Goal: Information Seeking & Learning: Learn about a topic

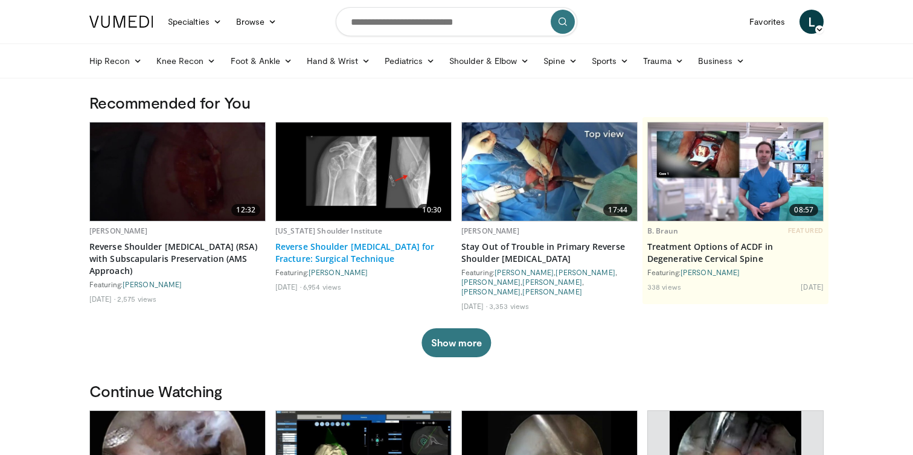
click at [376, 243] on link "Reverse Shoulder [MEDICAL_DATA] for Fracture: Surgical Technique" at bounding box center [363, 253] width 176 height 24
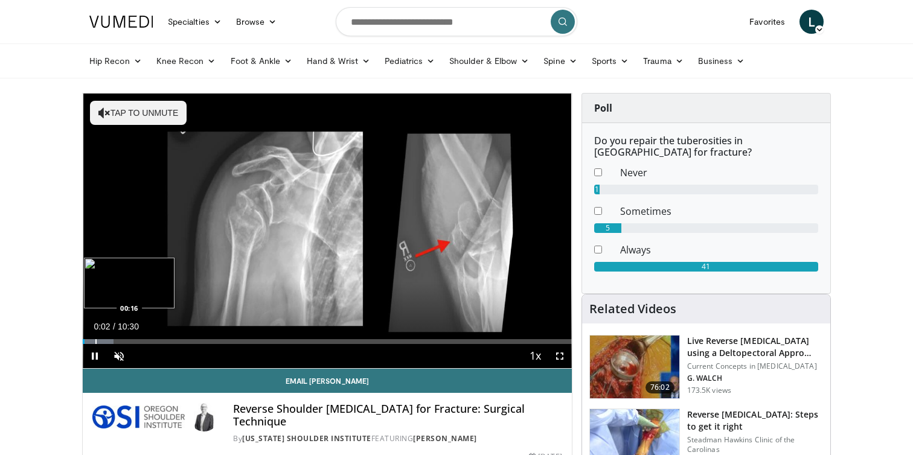
click at [95, 340] on div "Progress Bar" at bounding box center [95, 341] width 1 height 5
click at [112, 341] on div "Progress Bar" at bounding box center [112, 341] width 1 height 5
click at [120, 343] on div "Progress Bar" at bounding box center [120, 341] width 1 height 5
click at [124, 342] on div "Progress Bar" at bounding box center [124, 341] width 1 height 5
click at [133, 342] on div "Progress Bar" at bounding box center [133, 341] width 1 height 5
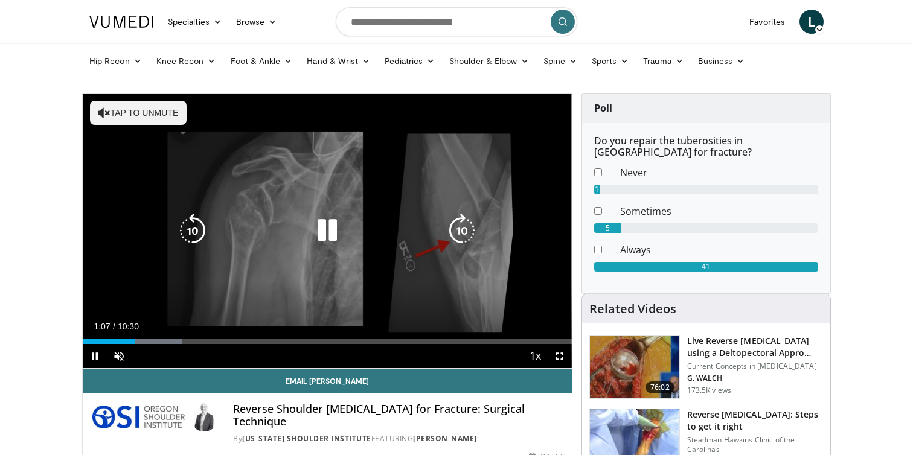
click at [154, 109] on button "Tap to unmute" at bounding box center [138, 113] width 97 height 24
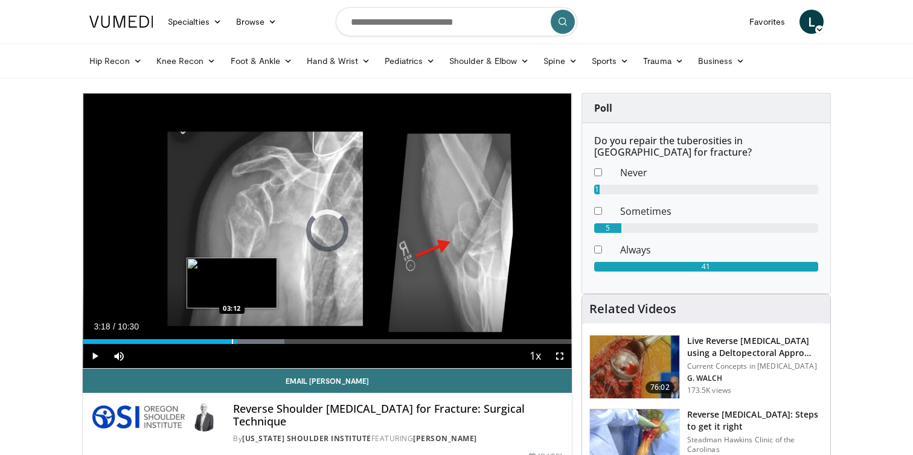
click at [232, 343] on div "Progress Bar" at bounding box center [232, 341] width 1 height 5
click at [225, 342] on div "Progress Bar" at bounding box center [225, 341] width 1 height 5
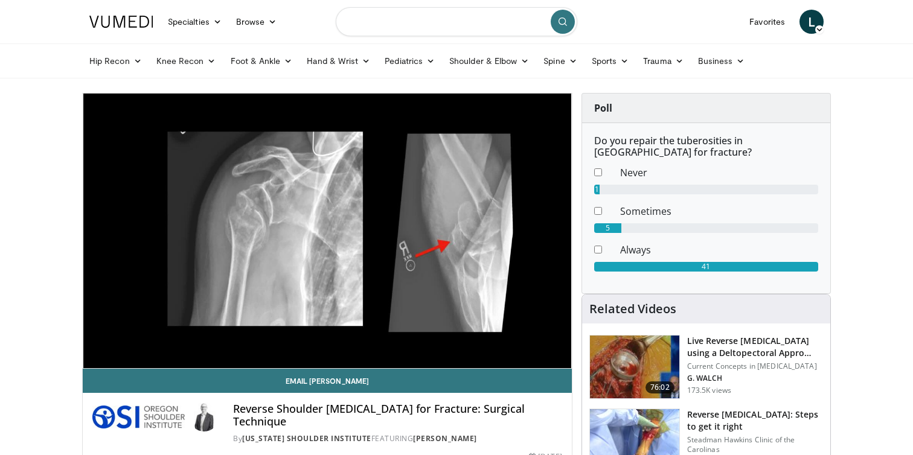
click at [387, 26] on input "Search topics, interventions" at bounding box center [457, 21] width 242 height 29
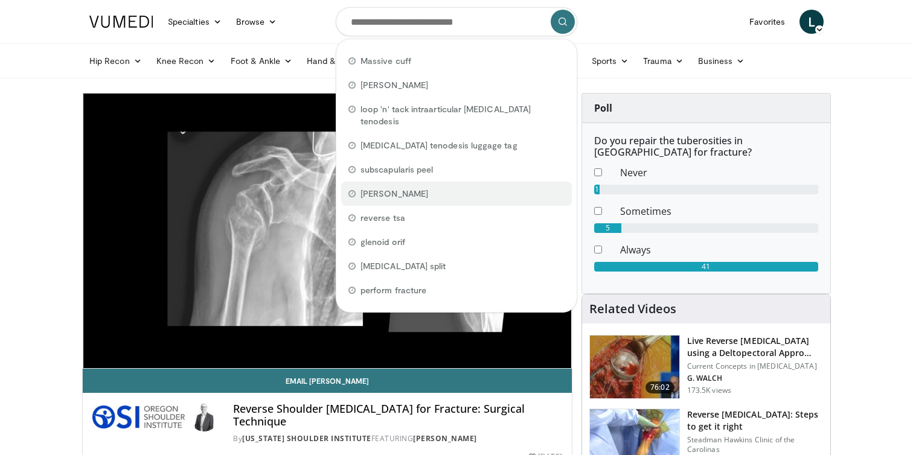
click at [382, 188] on span "athwal" at bounding box center [395, 194] width 68 height 12
type input "******"
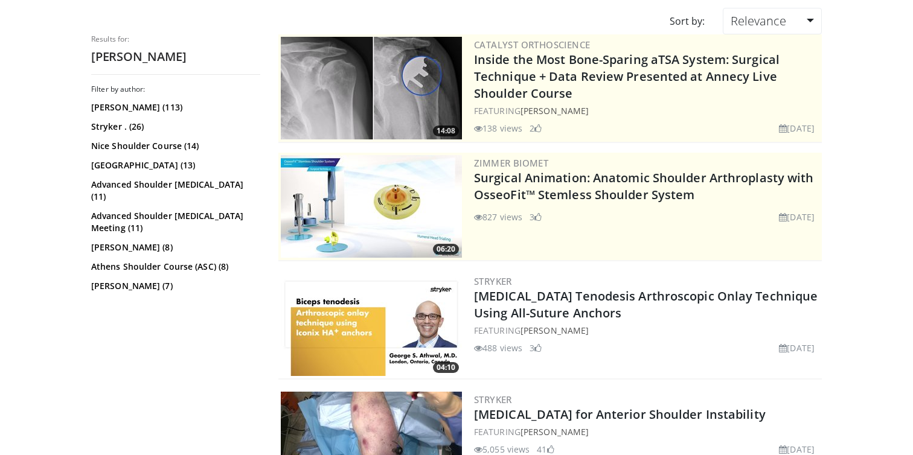
scroll to position [112, 0]
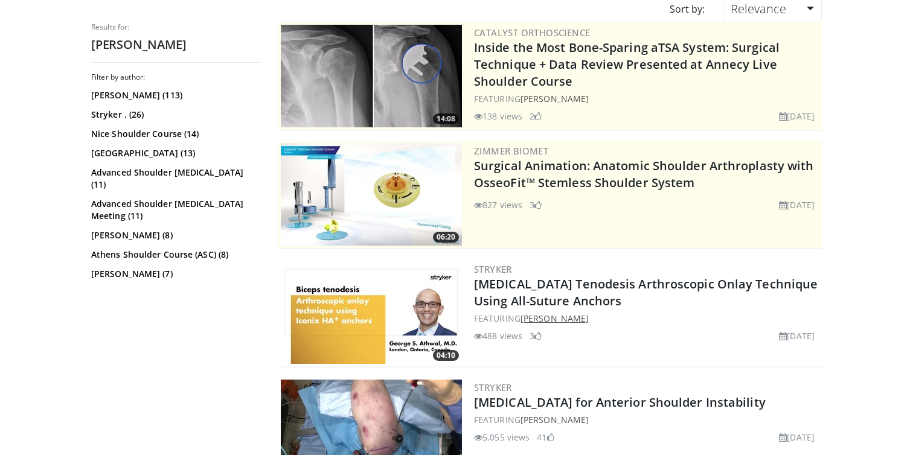
click at [570, 318] on link "[PERSON_NAME]" at bounding box center [555, 318] width 68 height 11
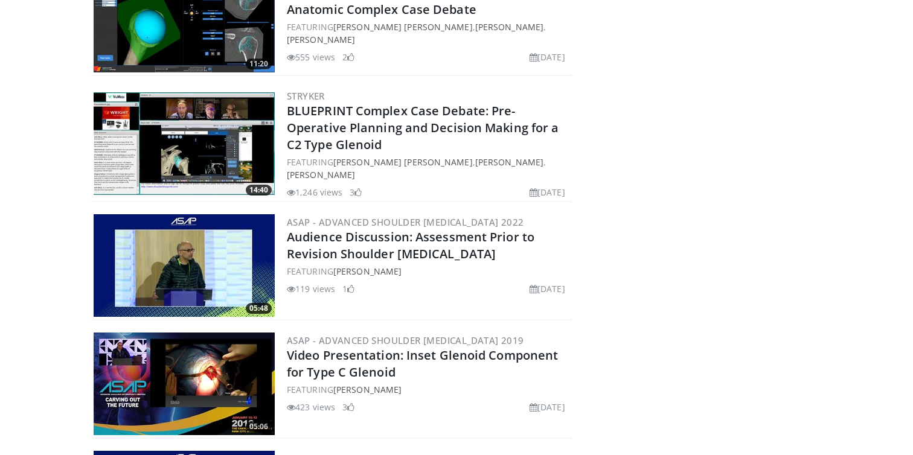
scroll to position [4377, 0]
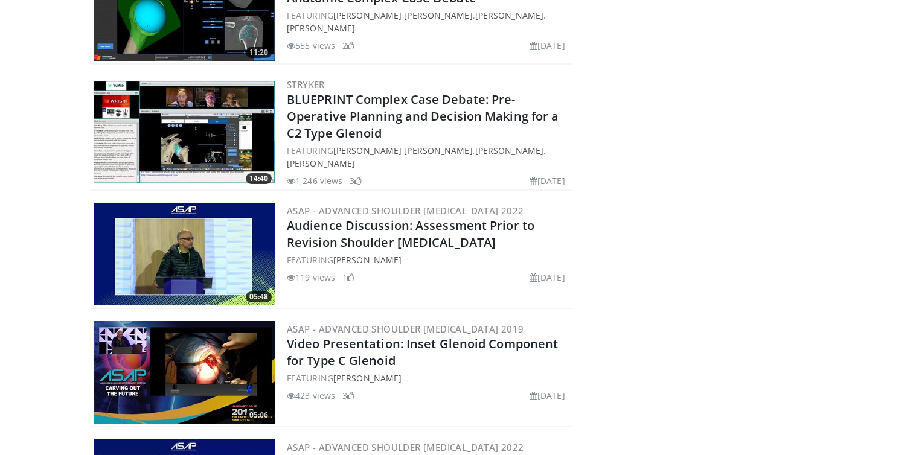
click at [465, 205] on link "ASAP - Advanced Shoulder [MEDICAL_DATA] 2022" at bounding box center [405, 211] width 237 height 12
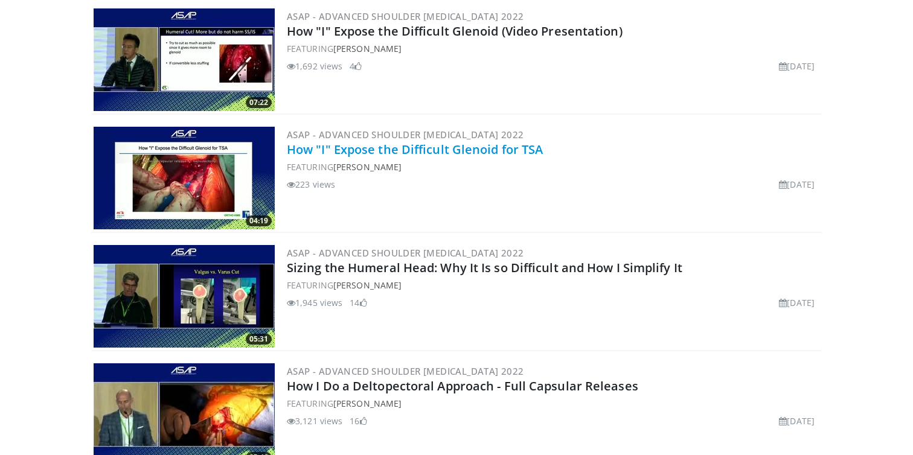
scroll to position [3166, 0]
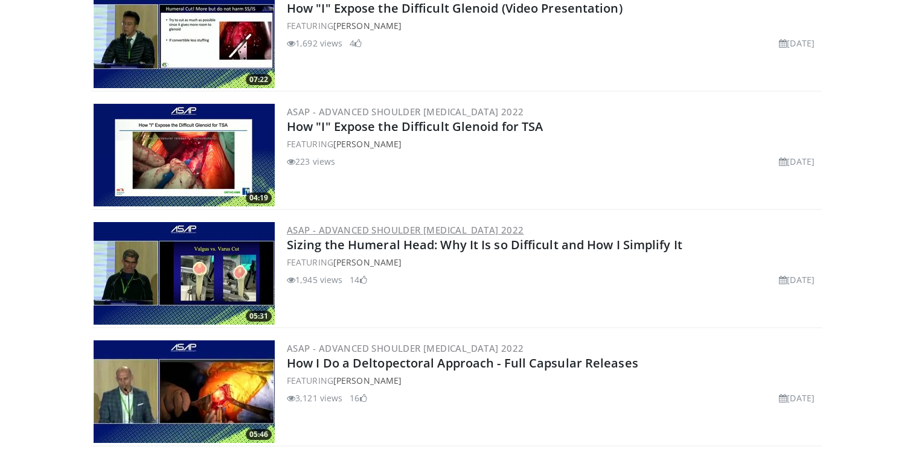
click at [377, 232] on link "ASAP - Advanced Shoulder [MEDICAL_DATA] 2022" at bounding box center [405, 230] width 237 height 12
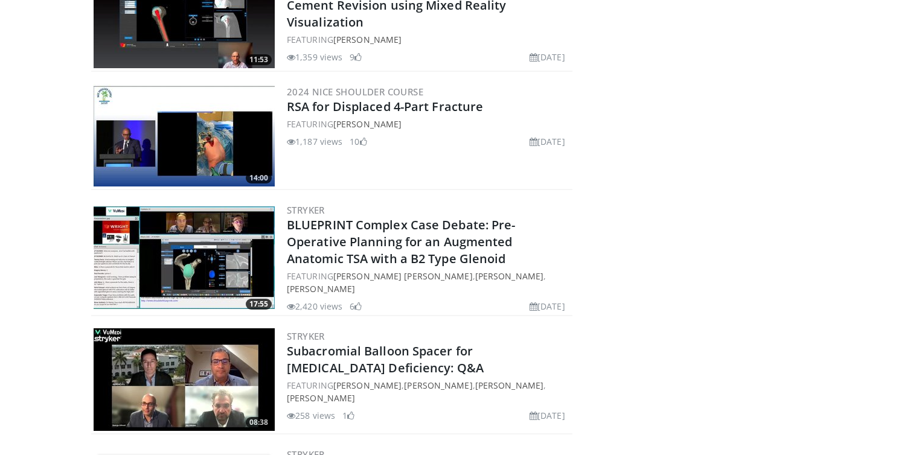
scroll to position [2924, 0]
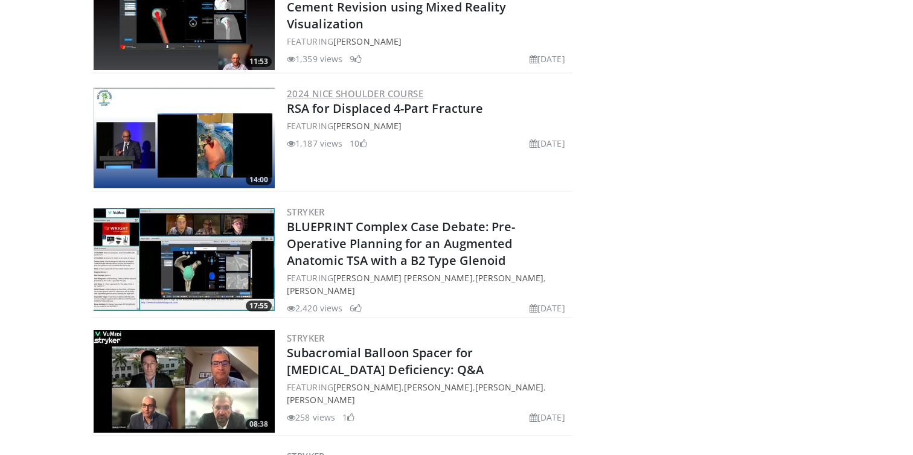
click at [353, 89] on link "2024 Nice Shoulder Course" at bounding box center [355, 94] width 136 height 12
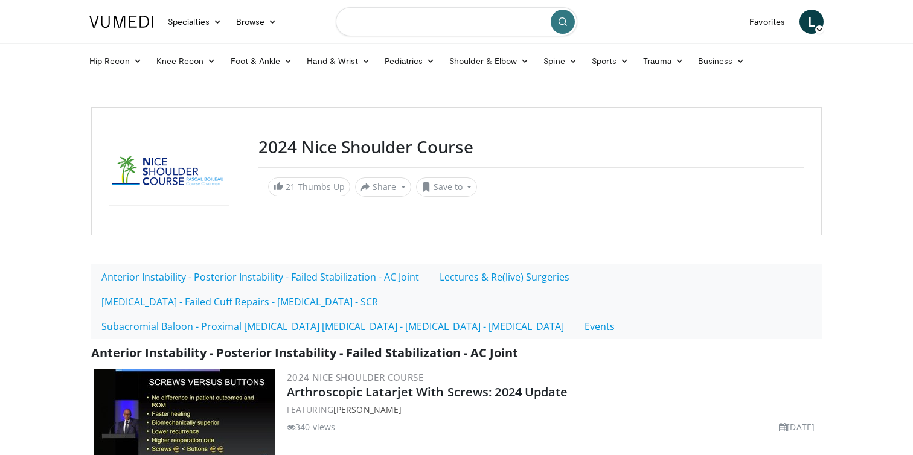
click at [384, 21] on input "Search topics, interventions" at bounding box center [457, 21] width 242 height 29
type input "**********"
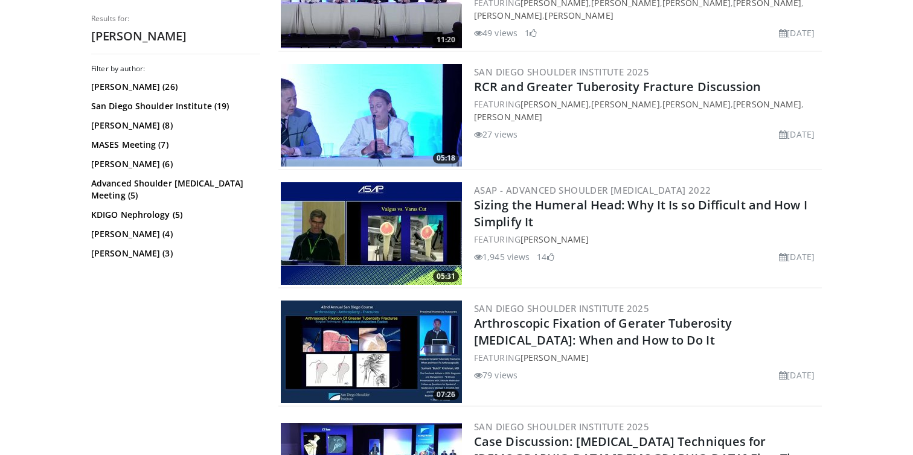
scroll to position [1656, 0]
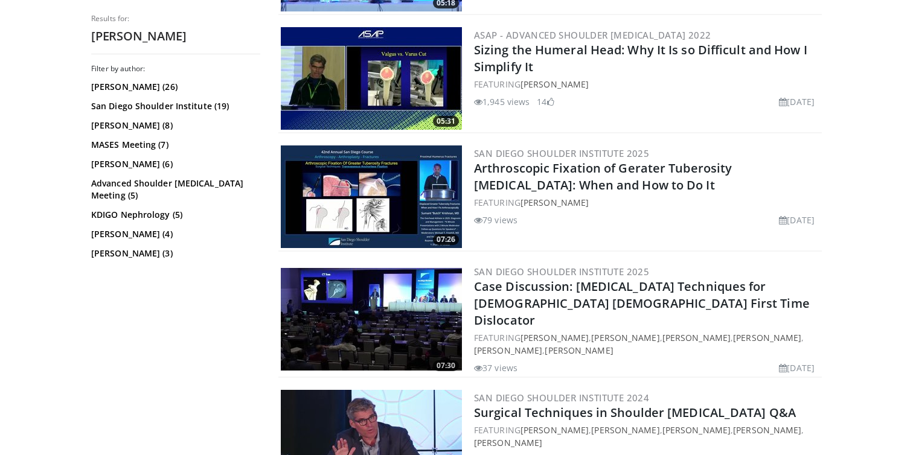
click at [394, 99] on img at bounding box center [371, 78] width 181 height 103
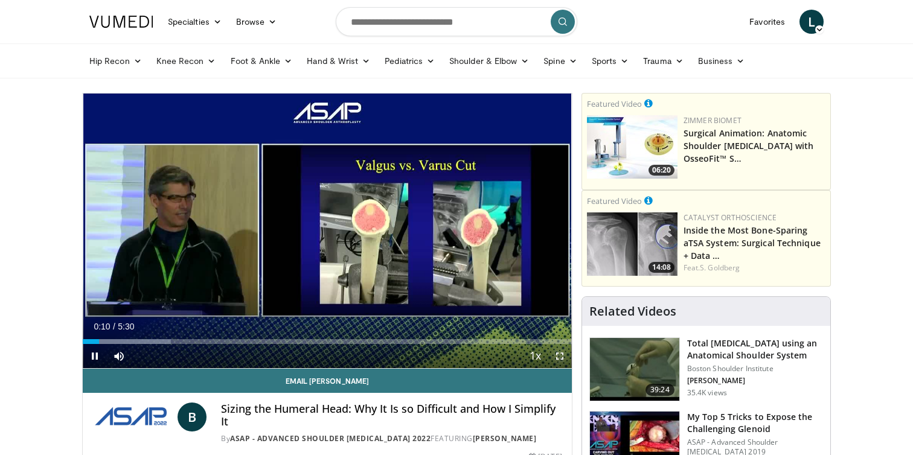
click at [563, 353] on span "Video Player" at bounding box center [560, 356] width 24 height 24
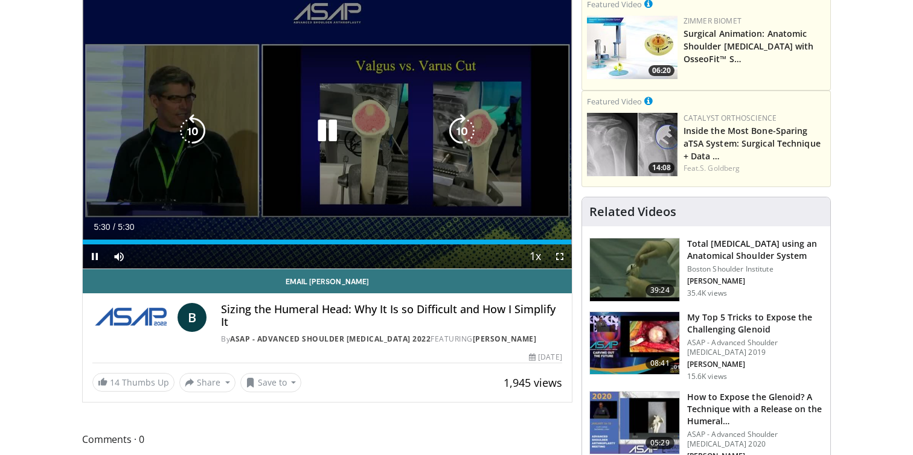
scroll to position [112, 0]
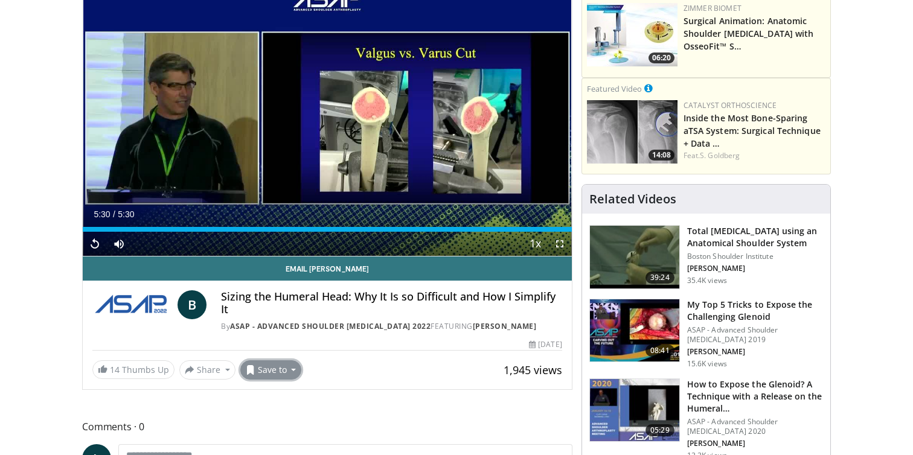
click at [290, 370] on button "Save to" at bounding box center [271, 370] width 62 height 19
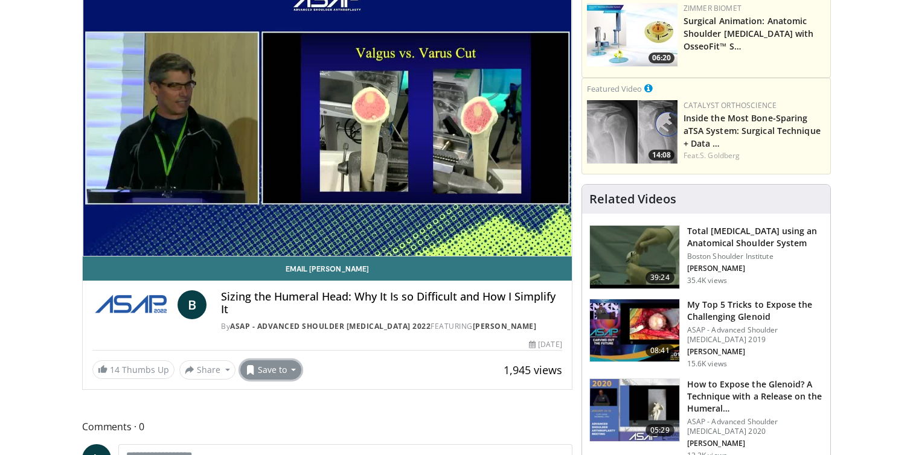
click at [261, 376] on button "Save to" at bounding box center [271, 370] width 62 height 19
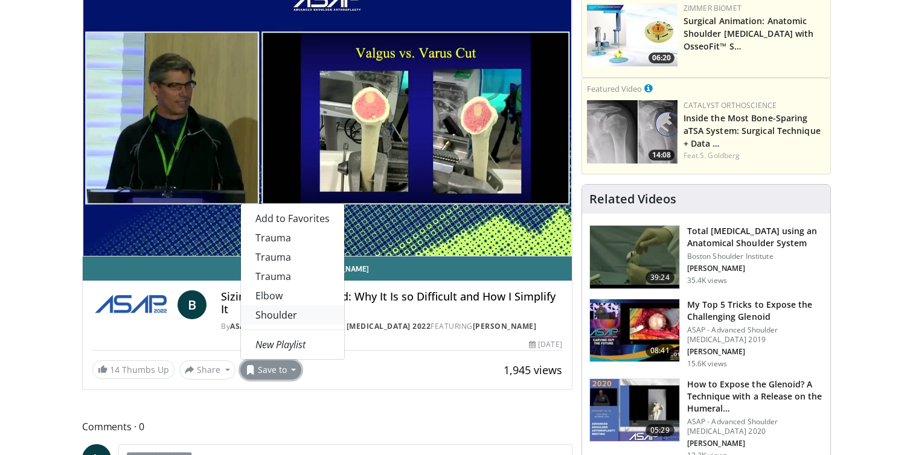
click at [281, 316] on link "Shoulder" at bounding box center [292, 315] width 103 height 19
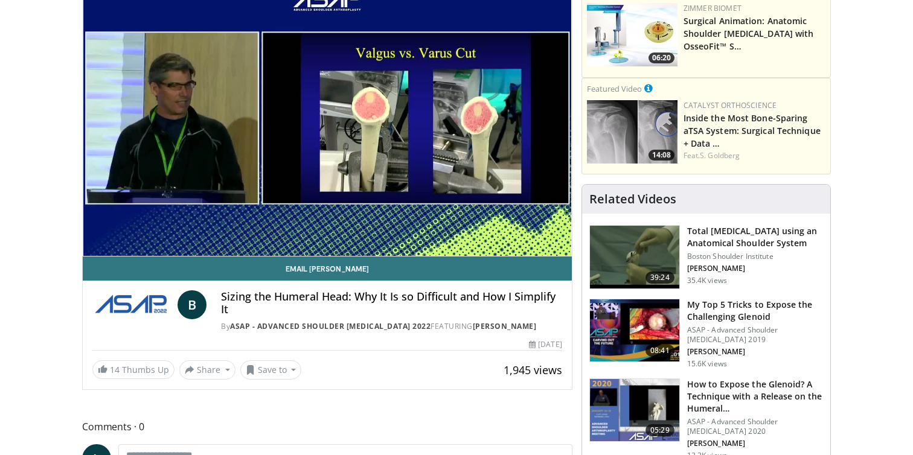
scroll to position [152, 0]
click at [304, 330] on link "ASAP - Advanced Shoulder [MEDICAL_DATA] 2022" at bounding box center [330, 326] width 201 height 10
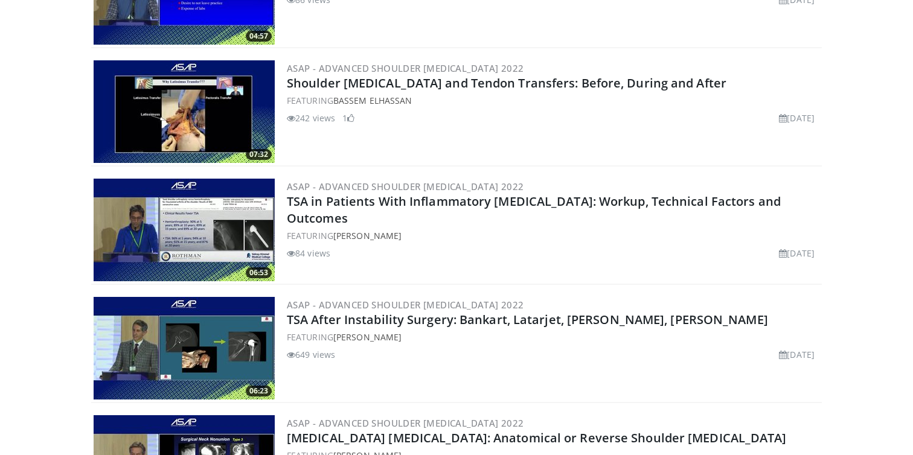
scroll to position [1197, 0]
